Goal: Find specific page/section: Find specific page/section

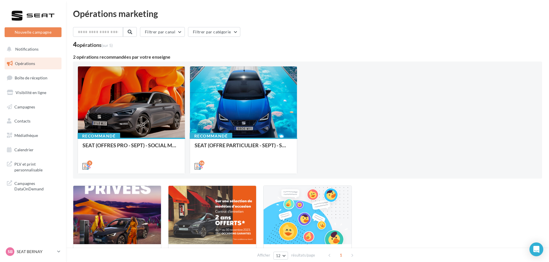
click at [37, 69] on link "Opérations" at bounding box center [32, 63] width 59 height 12
click at [39, 74] on link "Boîte de réception" at bounding box center [32, 78] width 59 height 12
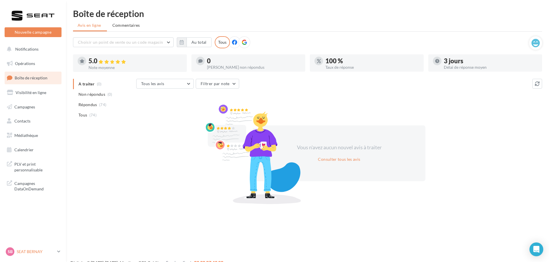
click at [38, 248] on div "SB SEAT BERNAY SEAT-[GEOGRAPHIC_DATA]" at bounding box center [30, 251] width 49 height 9
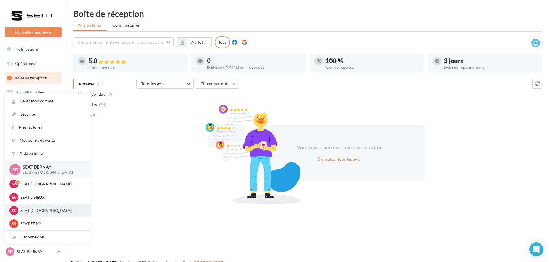
click at [29, 211] on p "SEAT [GEOGRAPHIC_DATA]" at bounding box center [51, 210] width 63 height 6
